Goal: Obtain resource: Download file/media

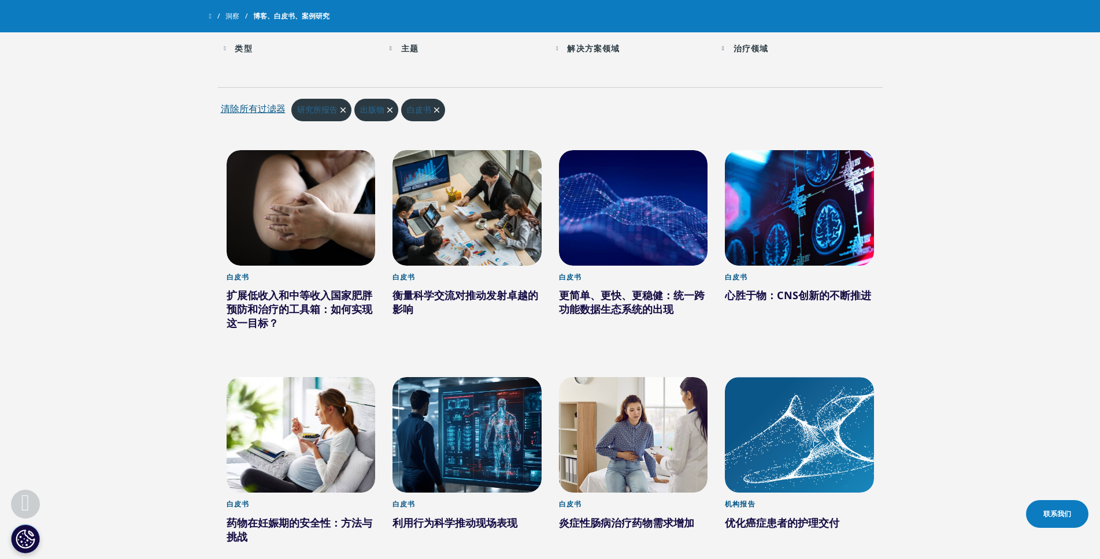
scroll to position [462, 0]
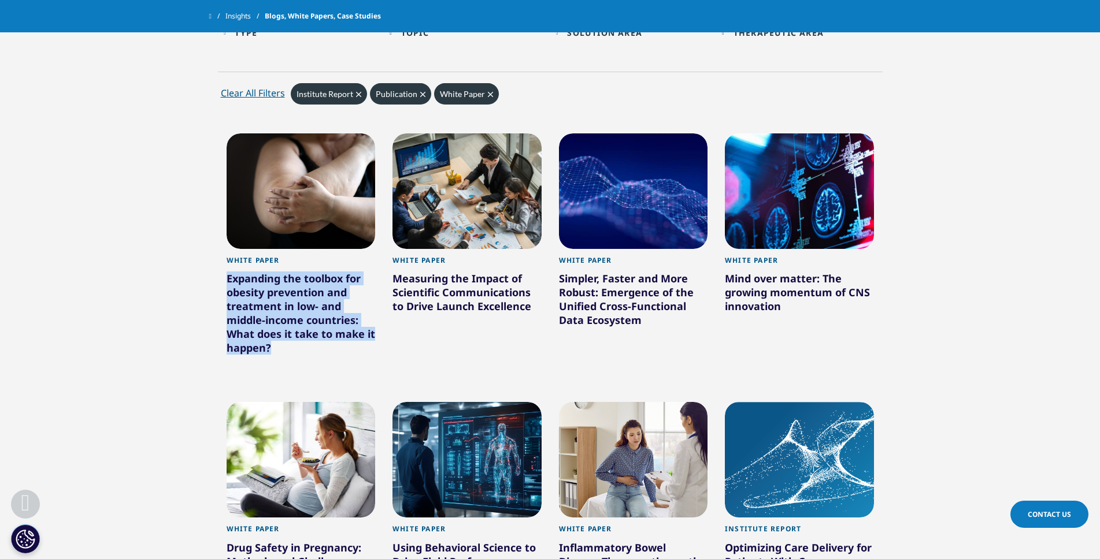
drag, startPoint x: 220, startPoint y: 272, endPoint x: 273, endPoint y: 344, distance: 89.7
click at [273, 344] on div "White Paper Expanding the toolbox for obesity prevention and treatment in low- …" at bounding box center [301, 259] width 166 height 269
drag, startPoint x: 318, startPoint y: 331, endPoint x: 313, endPoint y: 246, distance: 85.7
click at [318, 332] on div "复制" at bounding box center [327, 329] width 25 height 17
copy div "Expanding the toolbox for obesity prevention and treatment in low- and middle-i…"
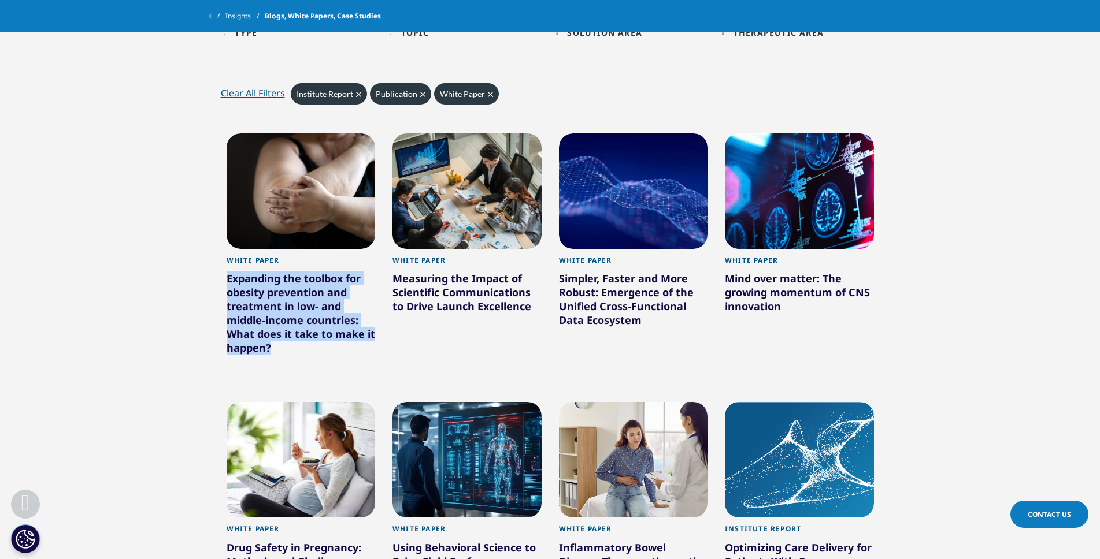
drag, startPoint x: 195, startPoint y: 265, endPoint x: 285, endPoint y: 340, distance: 117.3
click at [275, 346] on section "Clear Search Loading Type Loading Clear Or/And Operator Toggle Institute Report…" at bounding box center [550, 472] width 1100 height 986
click at [320, 329] on div "复制" at bounding box center [329, 330] width 25 height 17
copy link "White Paper Expanding the toolbox for obesity prevention and treatment in low- …"
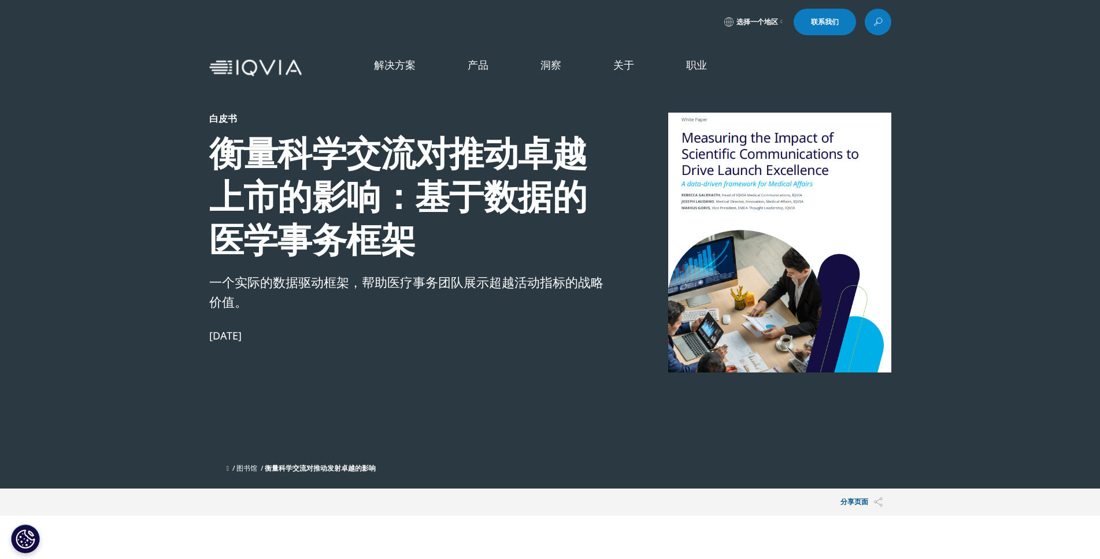
scroll to position [296, 682]
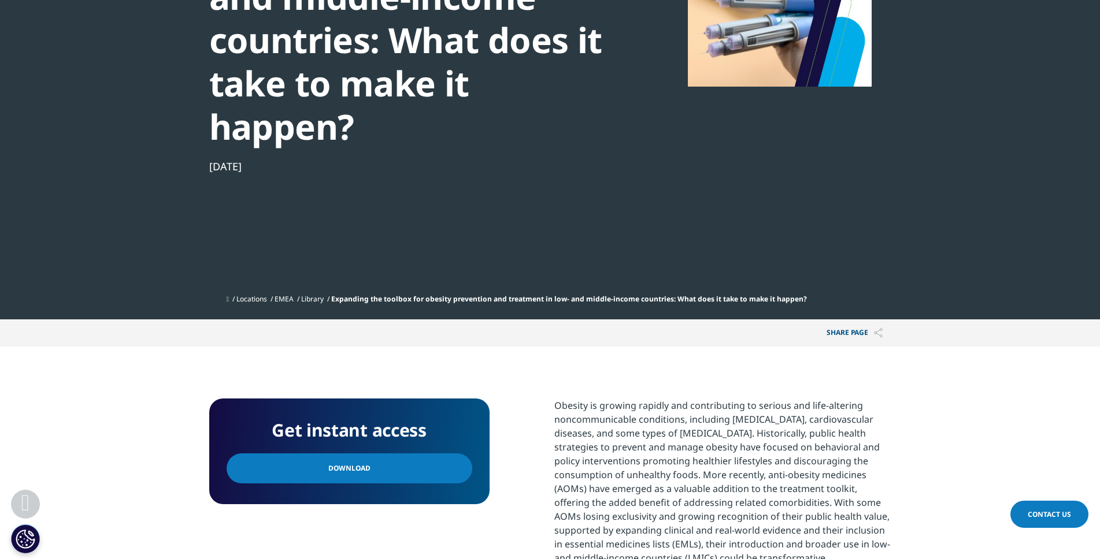
scroll to position [289, 0]
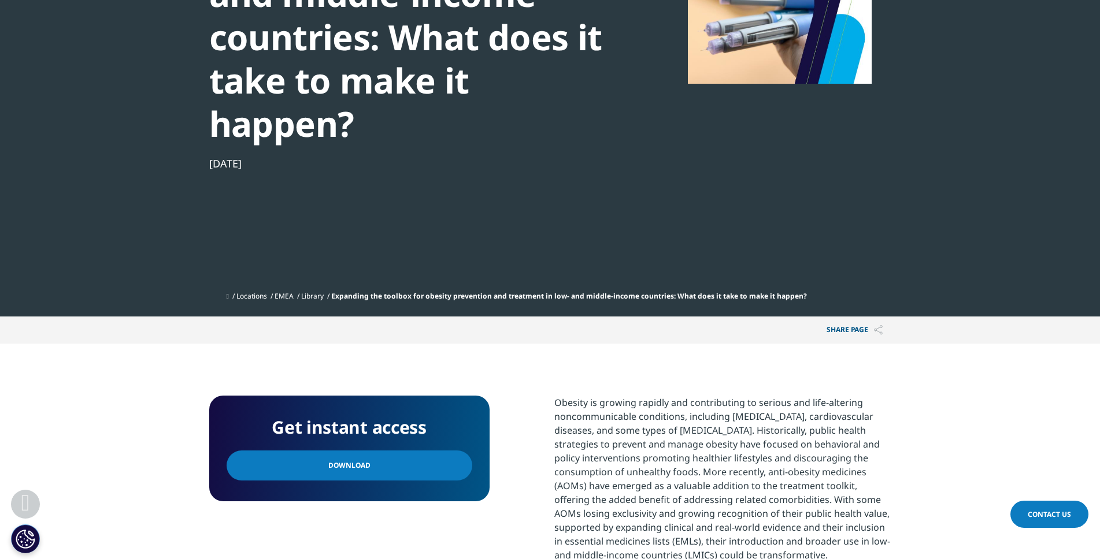
click at [393, 461] on link "Download" at bounding box center [350, 466] width 246 height 30
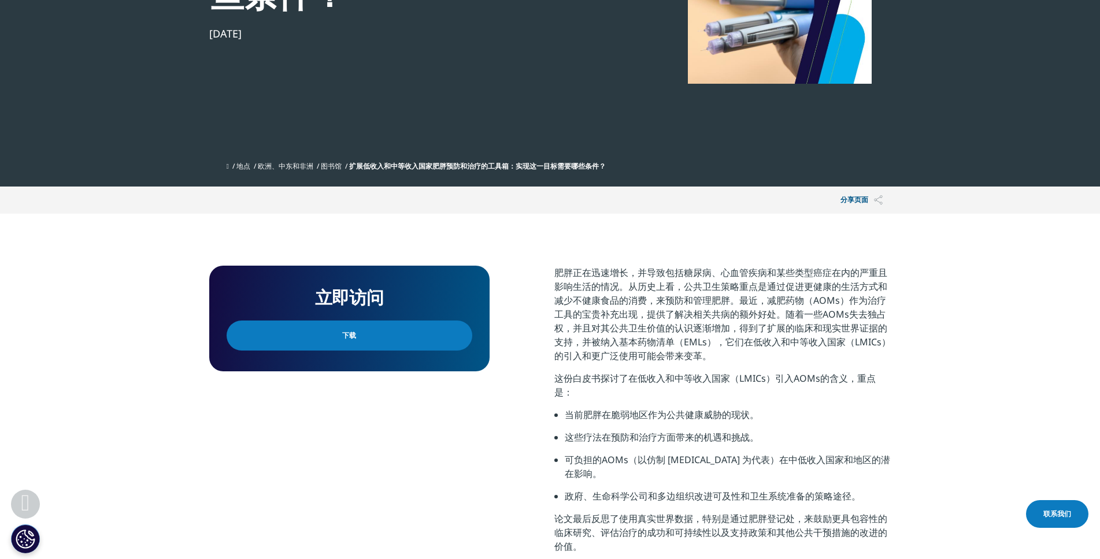
scroll to position [325, 682]
